Goal: Task Accomplishment & Management: Use online tool/utility

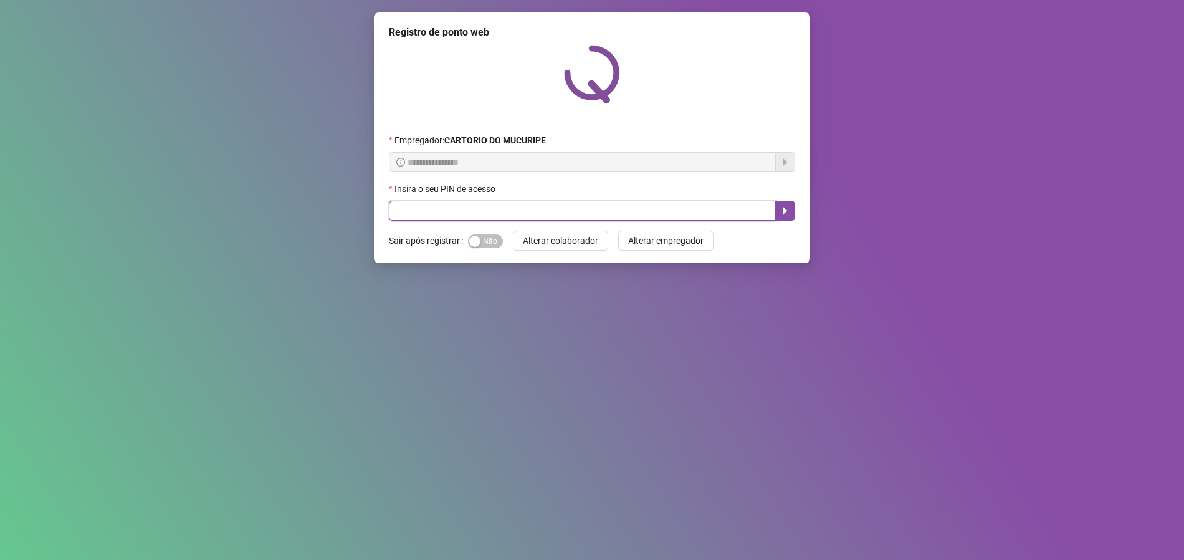
click at [530, 209] on input "text" at bounding box center [582, 211] width 387 height 20
type input "*****"
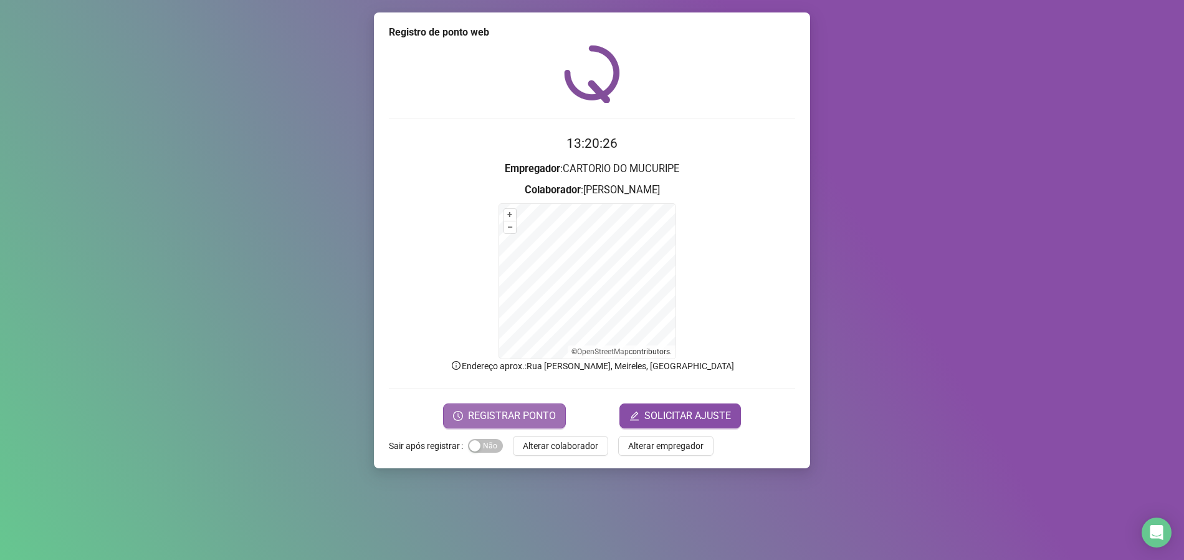
click at [490, 415] on span "REGISTRAR PONTO" at bounding box center [512, 415] width 88 height 15
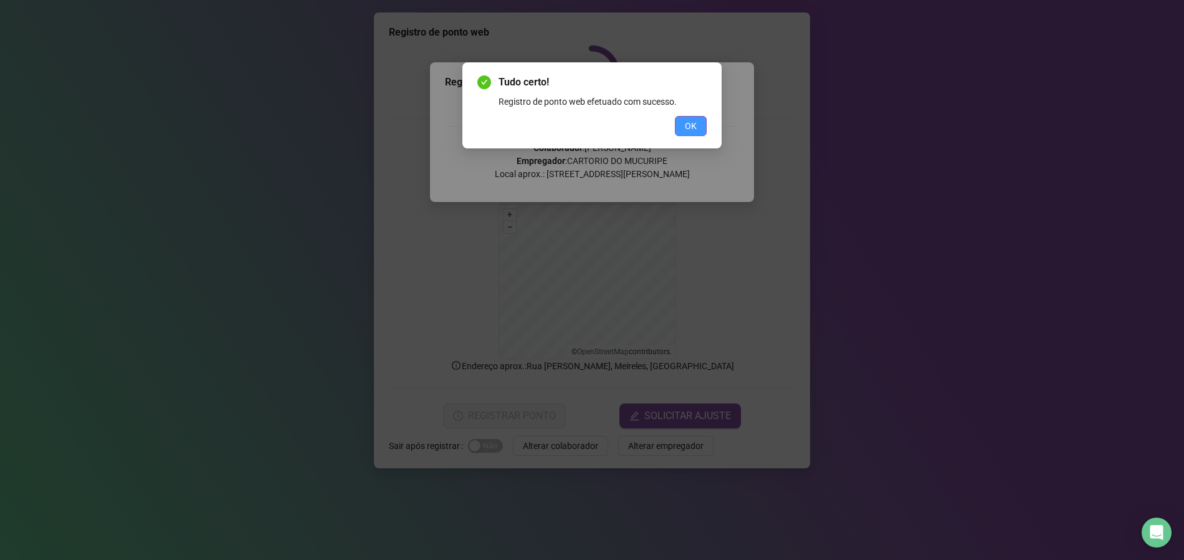
drag, startPoint x: 700, startPoint y: 112, endPoint x: 697, endPoint y: 122, distance: 10.9
click at [700, 114] on div "Tudo certo! Registro de ponto web efetuado com sucesso. OK" at bounding box center [591, 105] width 229 height 61
click at [697, 122] on button "OK" at bounding box center [691, 126] width 32 height 20
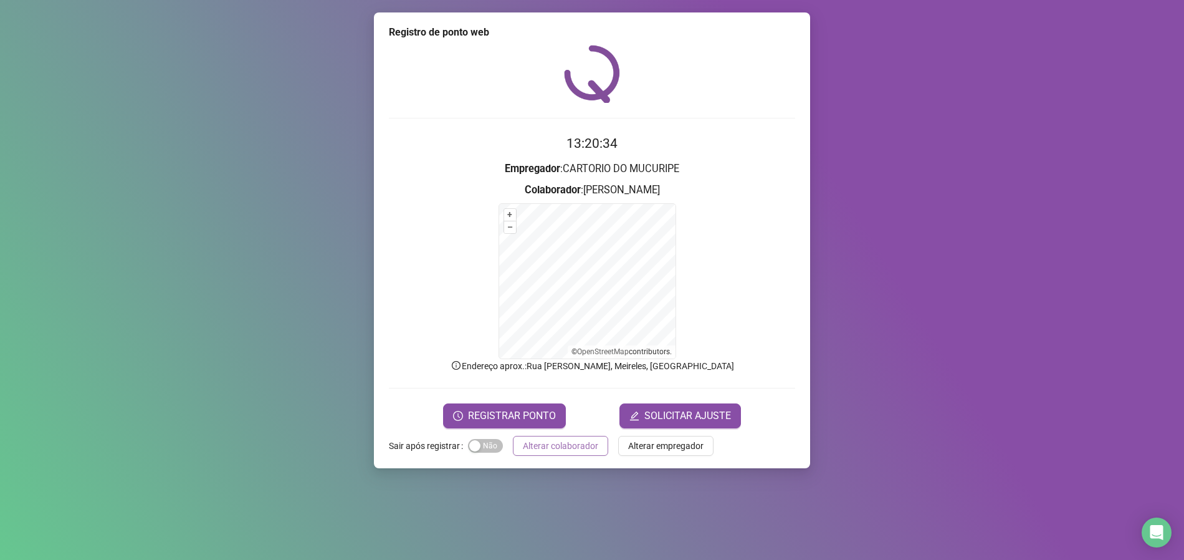
click at [574, 445] on span "Alterar colaborador" at bounding box center [560, 446] width 75 height 14
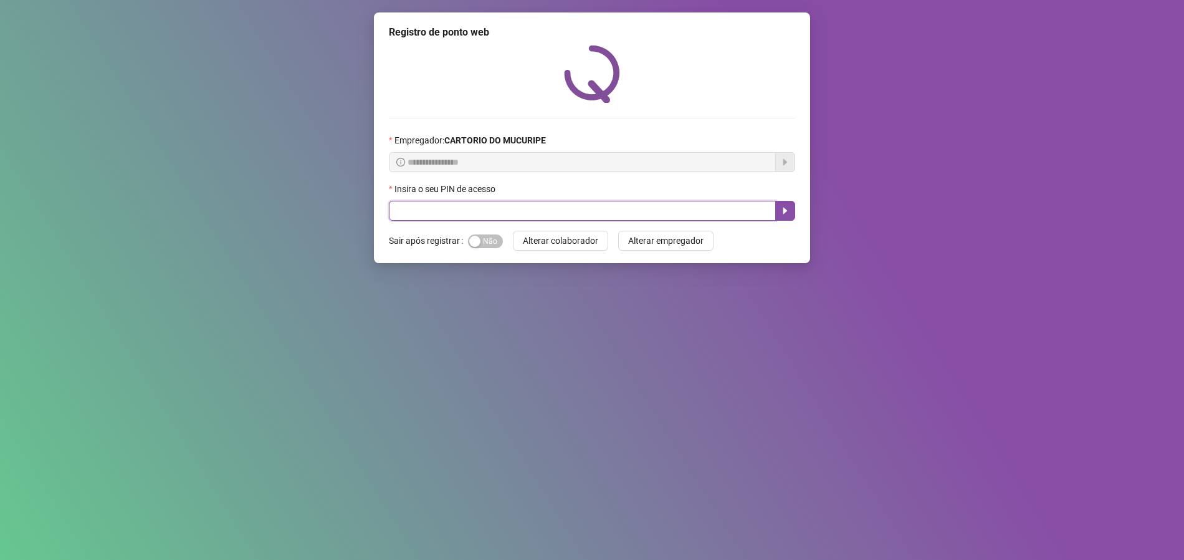
click at [557, 209] on input "text" at bounding box center [582, 211] width 387 height 20
type input "*****"
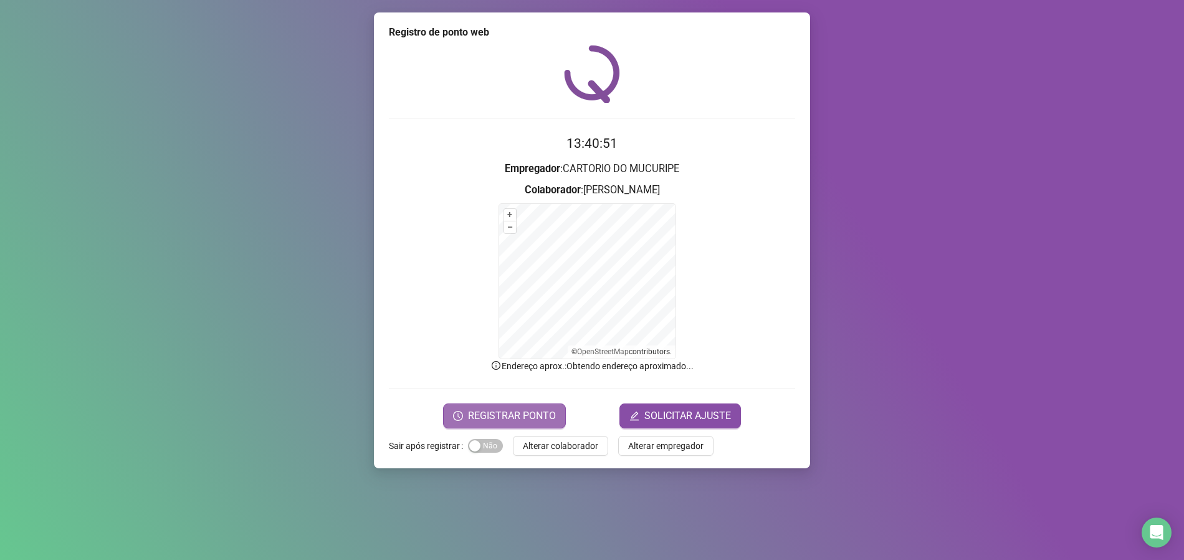
click at [531, 413] on span "REGISTRAR PONTO" at bounding box center [512, 415] width 88 height 15
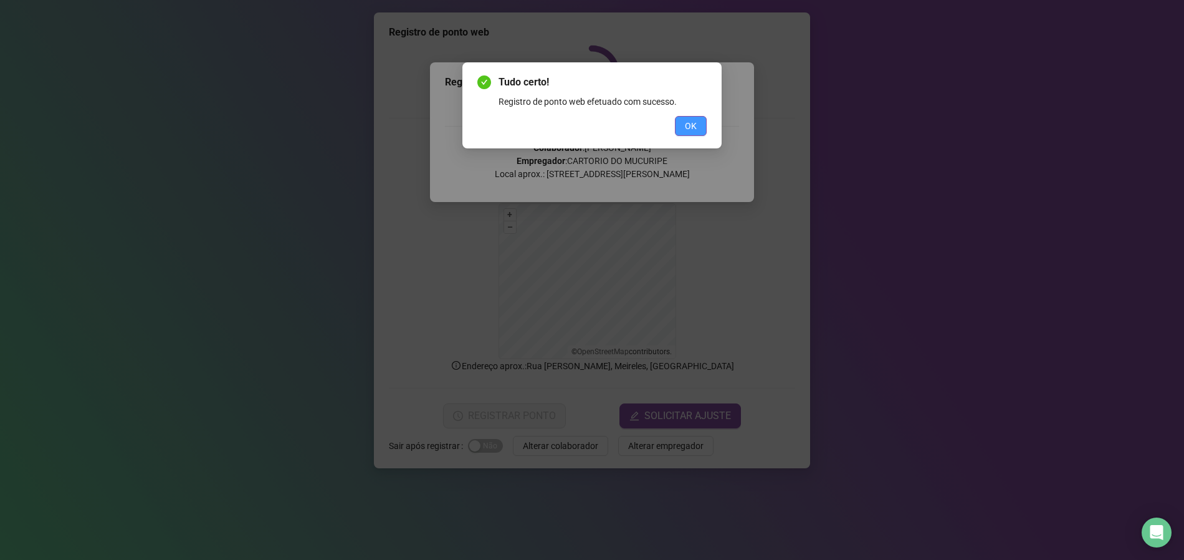
click at [687, 133] on button "OK" at bounding box center [691, 126] width 32 height 20
